Goal: Book appointment/travel/reservation

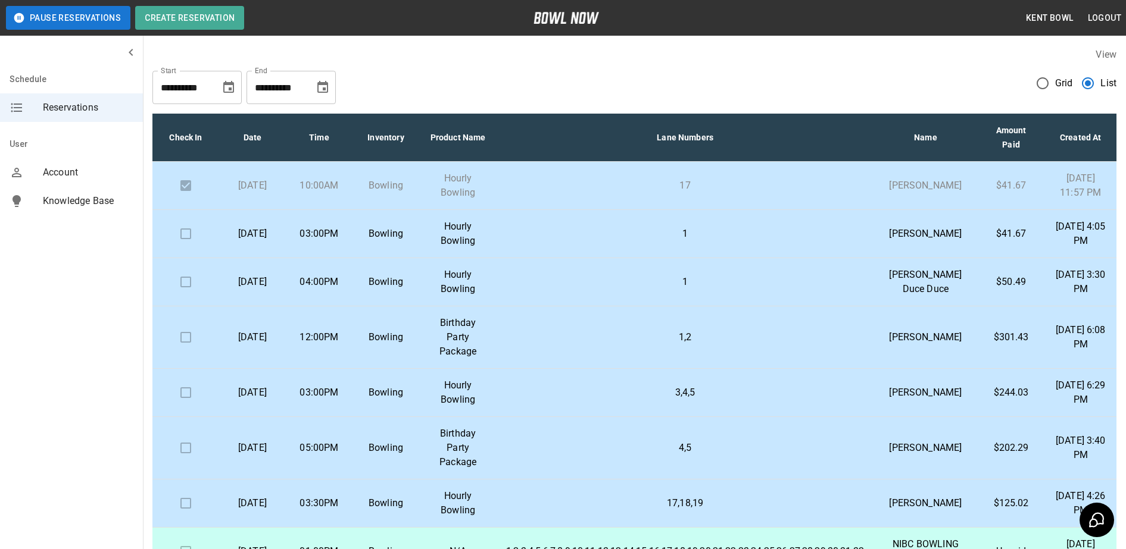
click at [183, 256] on td at bounding box center [185, 234] width 67 height 48
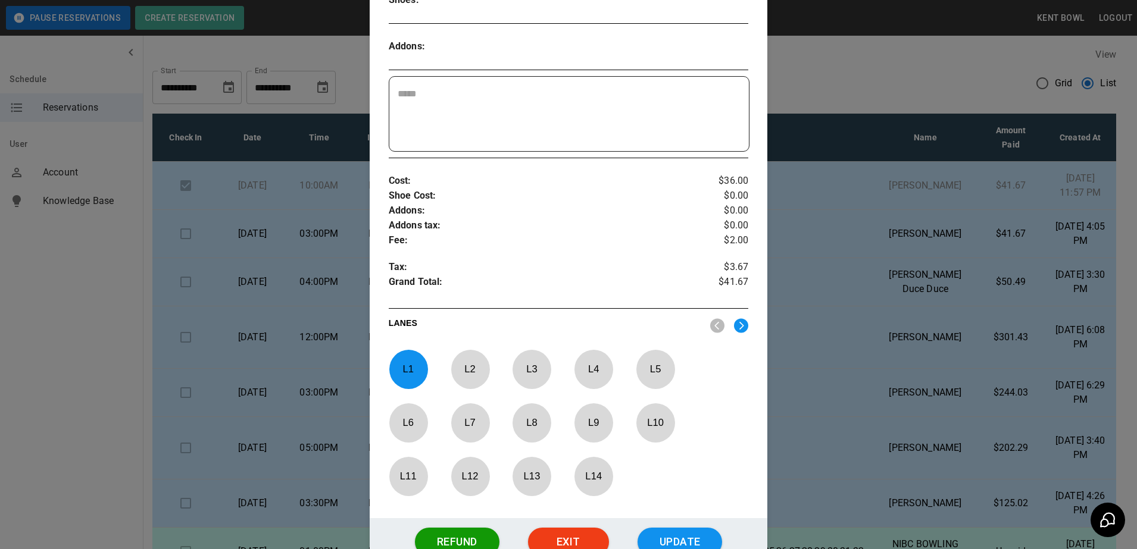
scroll to position [408, 0]
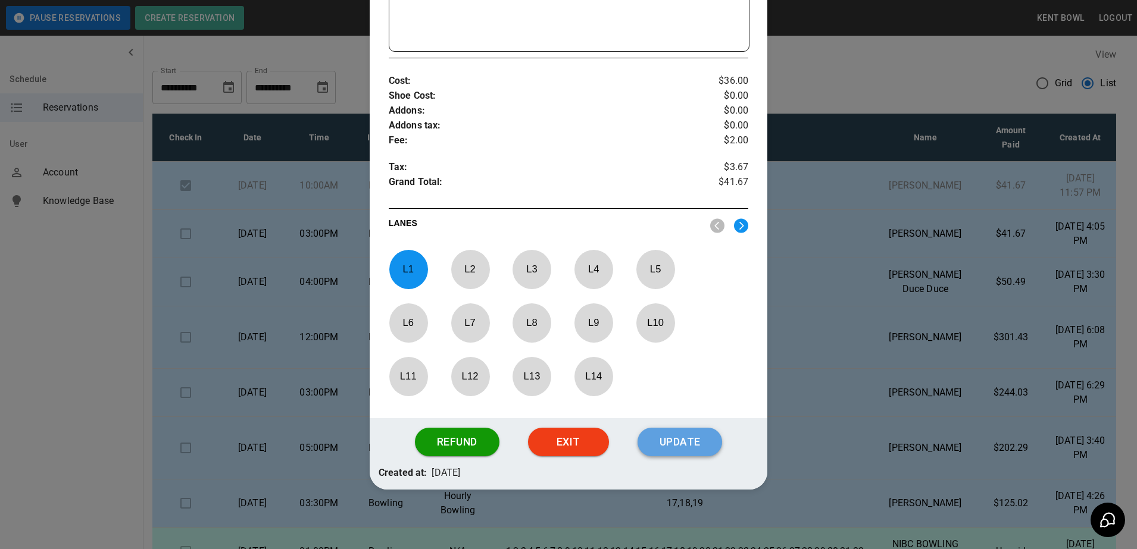
click at [652, 448] on button "Update" at bounding box center [680, 442] width 85 height 29
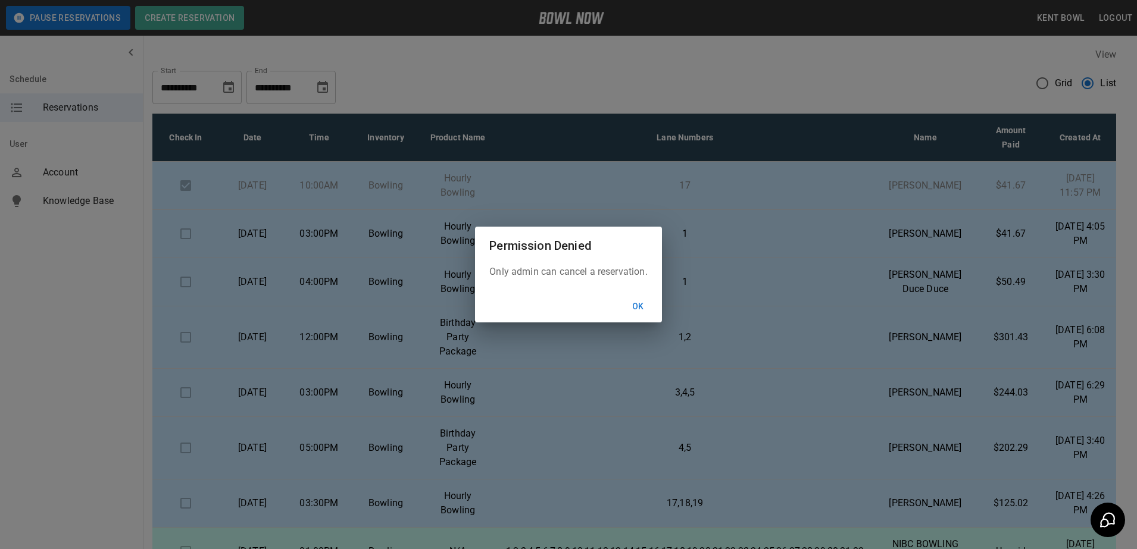
click at [639, 307] on button "Ok" at bounding box center [638, 307] width 38 height 22
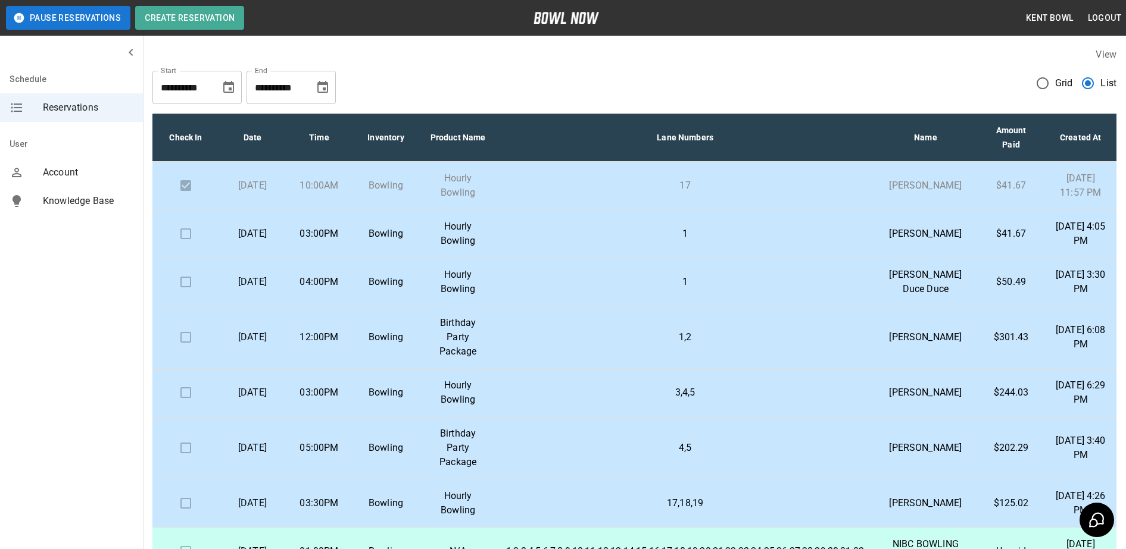
click at [188, 258] on td at bounding box center [185, 234] width 67 height 48
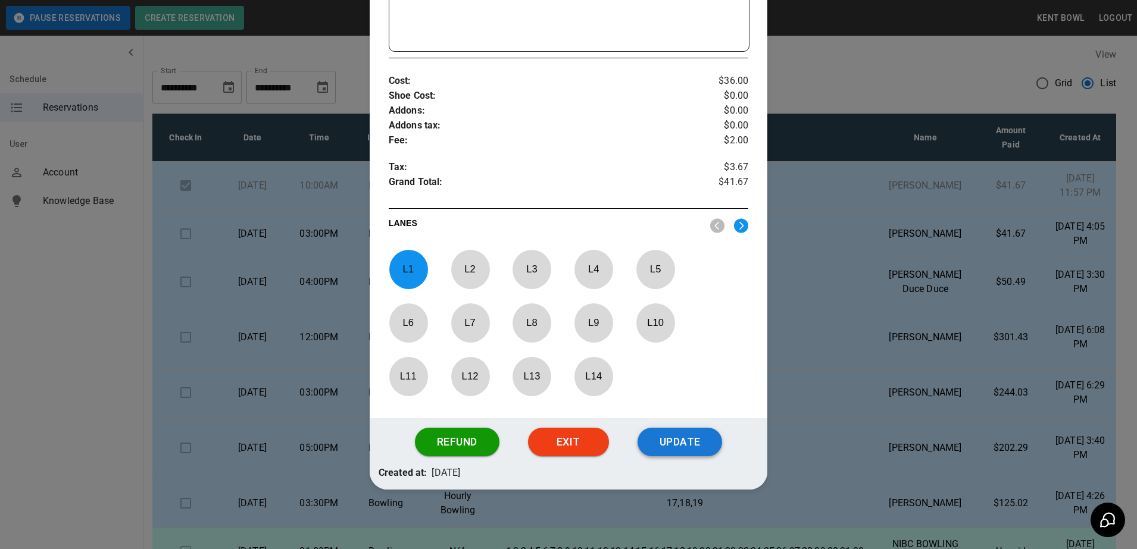
click at [670, 440] on button "Update" at bounding box center [680, 442] width 85 height 29
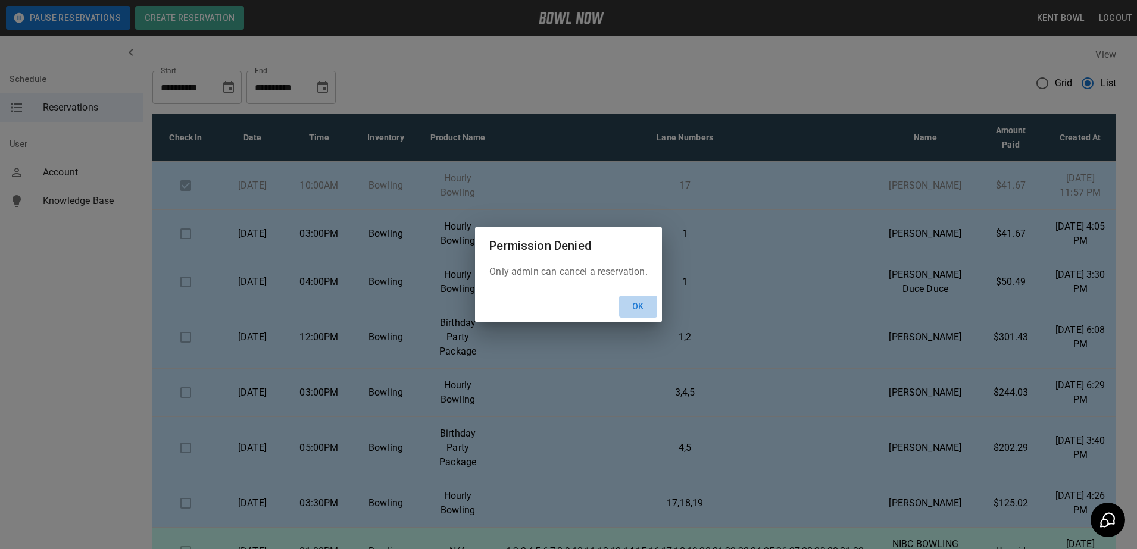
click at [636, 304] on button "Ok" at bounding box center [638, 307] width 38 height 22
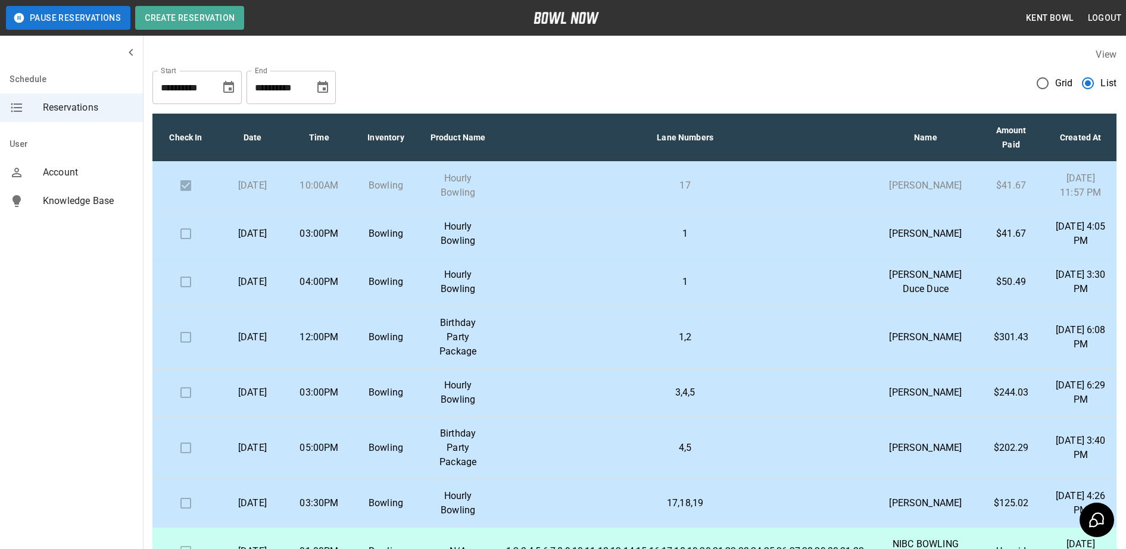
click at [188, 255] on td at bounding box center [185, 234] width 67 height 48
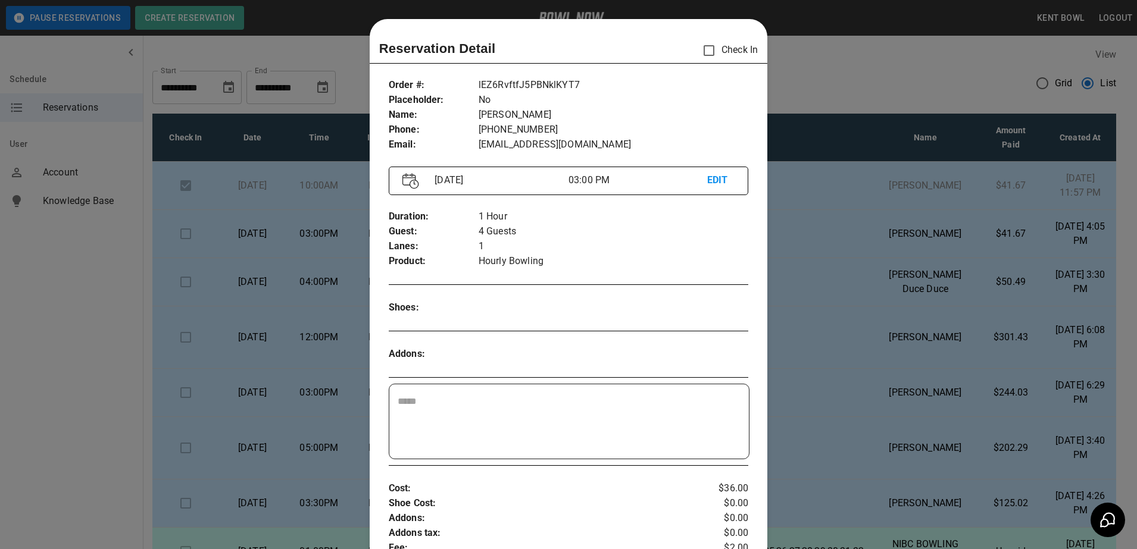
scroll to position [19, 0]
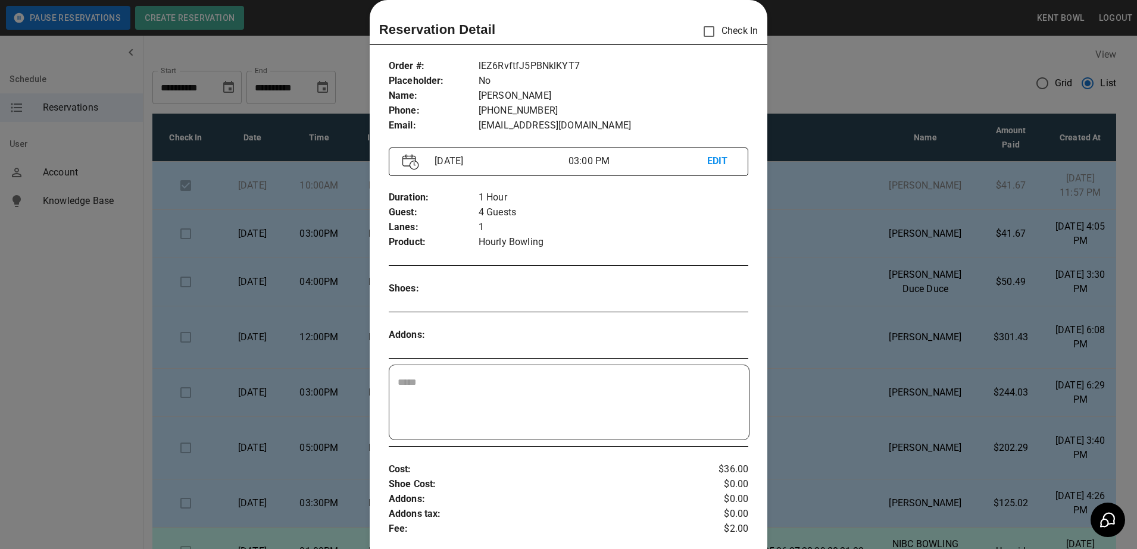
click at [184, 241] on div at bounding box center [568, 274] width 1137 height 549
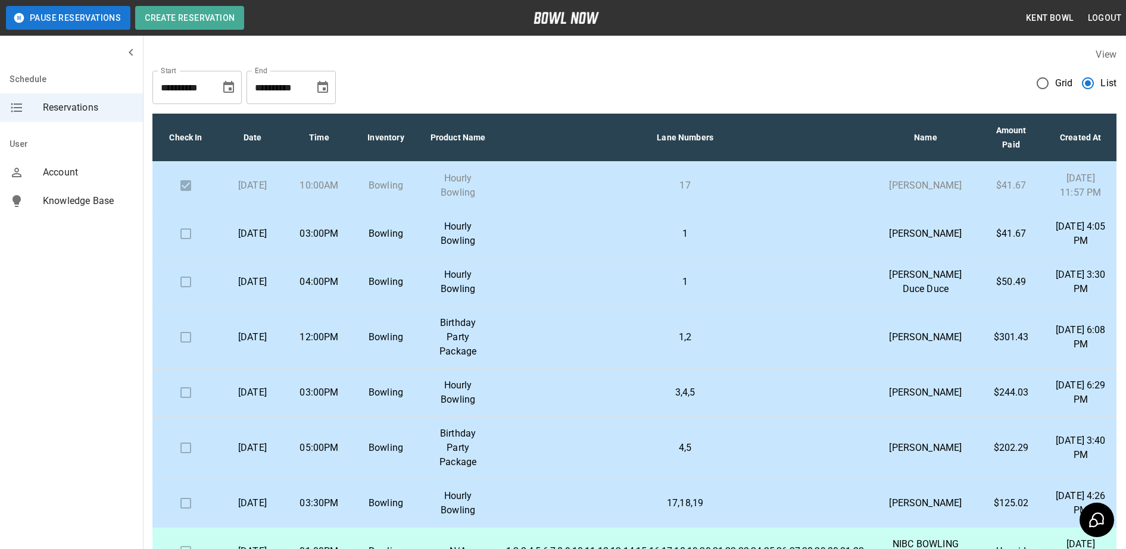
click at [193, 256] on td at bounding box center [185, 234] width 67 height 48
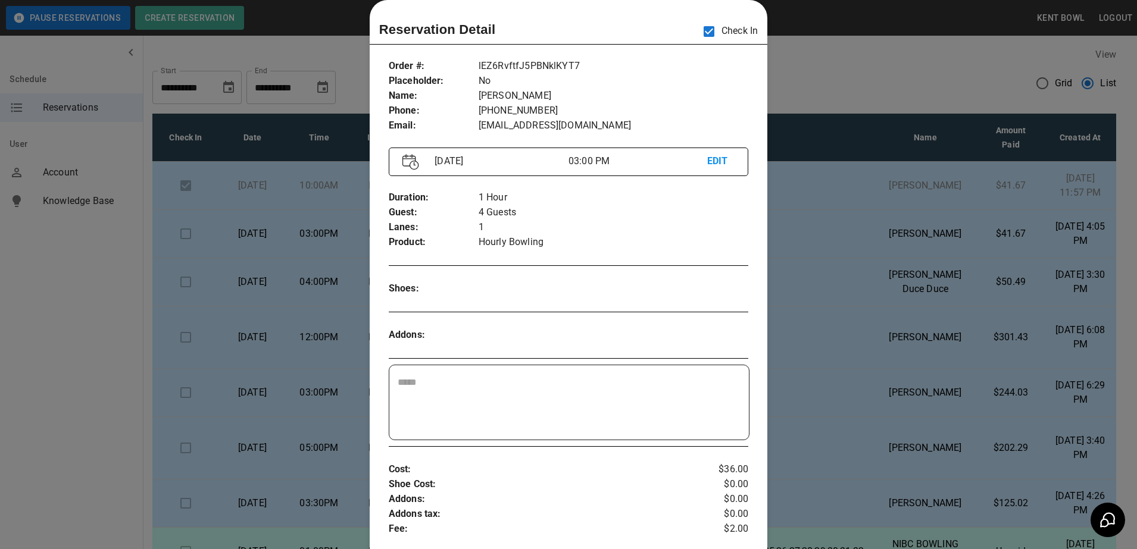
click at [950, 56] on div at bounding box center [568, 274] width 1137 height 549
